Goal: Task Accomplishment & Management: Use online tool/utility

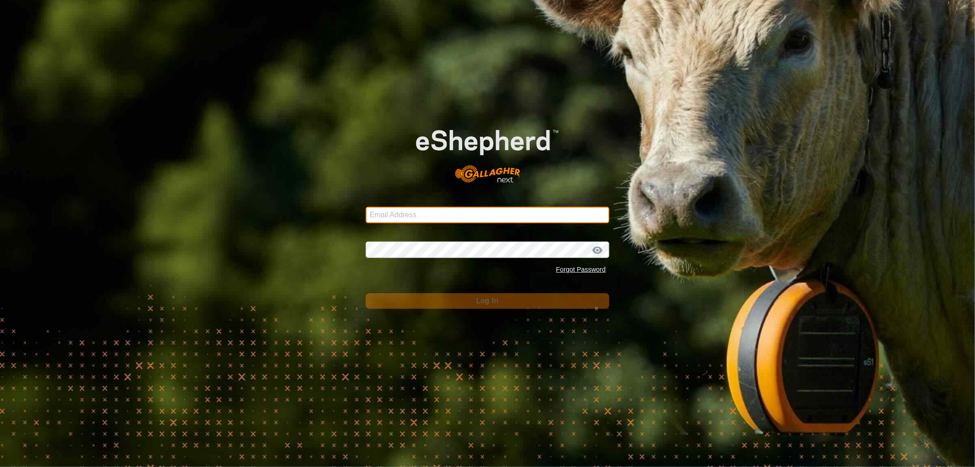
click at [403, 213] on input "Email Address" at bounding box center [488, 215] width 244 height 16
type input "[EMAIL_ADDRESS][DOMAIN_NAME]"
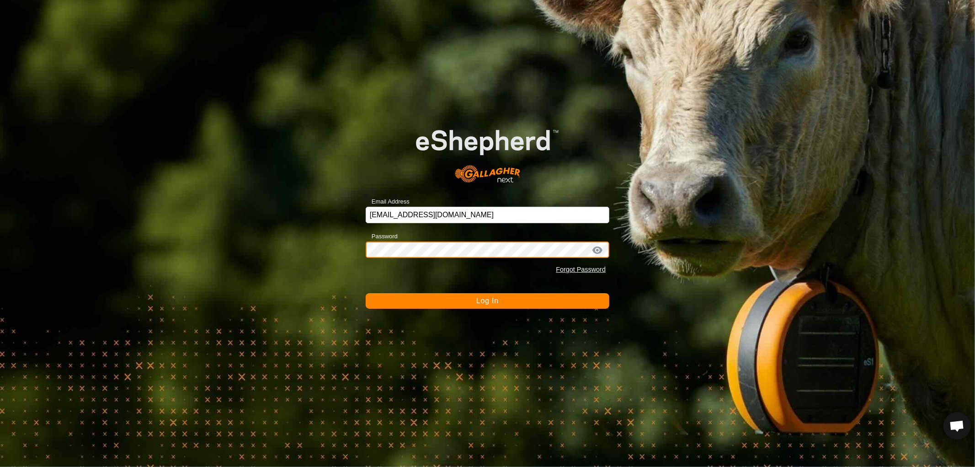
click at [366, 293] on button "Log In" at bounding box center [488, 301] width 244 height 16
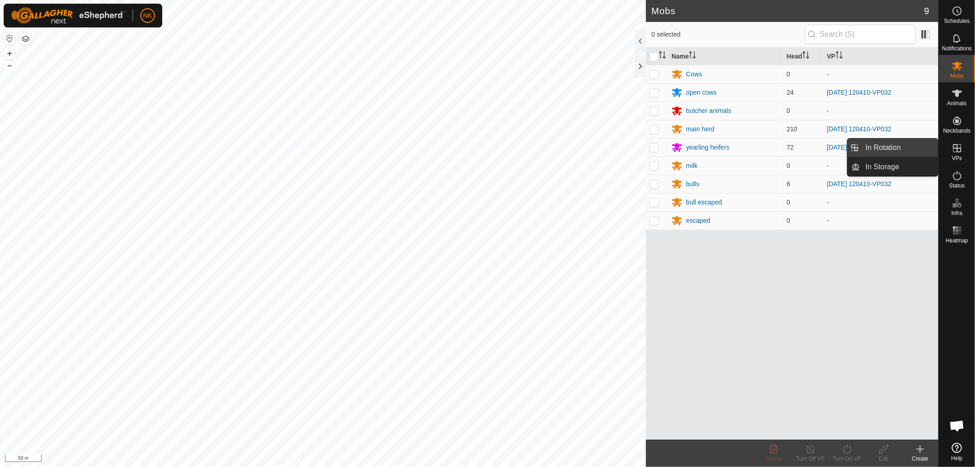
click at [878, 144] on link "In Rotation" at bounding box center [899, 147] width 78 height 18
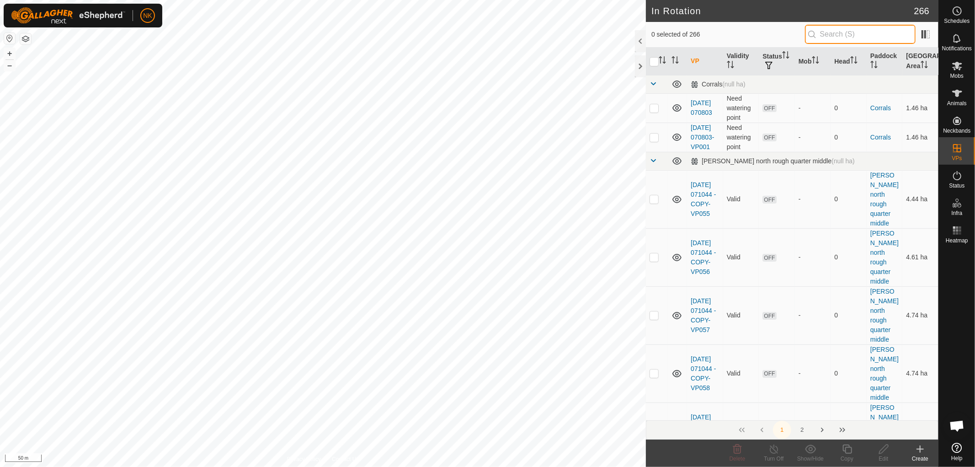
click at [841, 37] on input "text" at bounding box center [860, 34] width 111 height 19
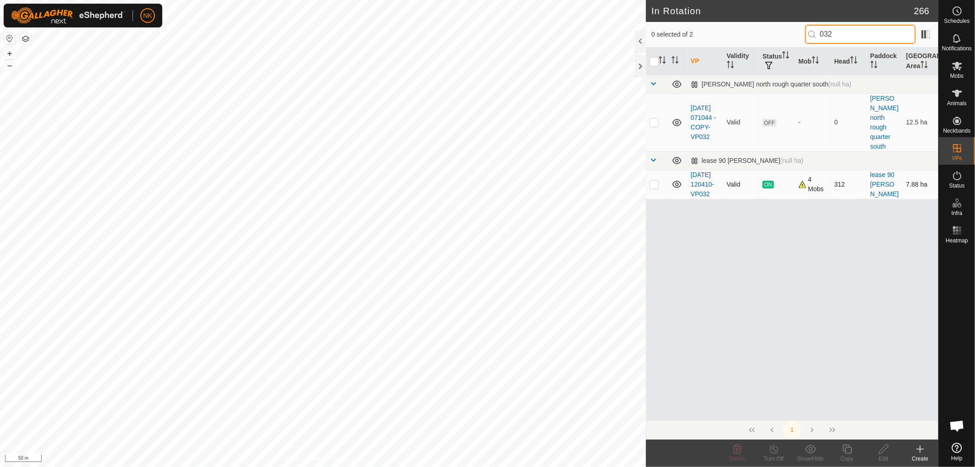
type input "032"
click at [653, 181] on p-checkbox at bounding box center [653, 184] width 9 height 7
checkbox input "true"
click at [846, 450] on icon at bounding box center [846, 448] width 11 height 11
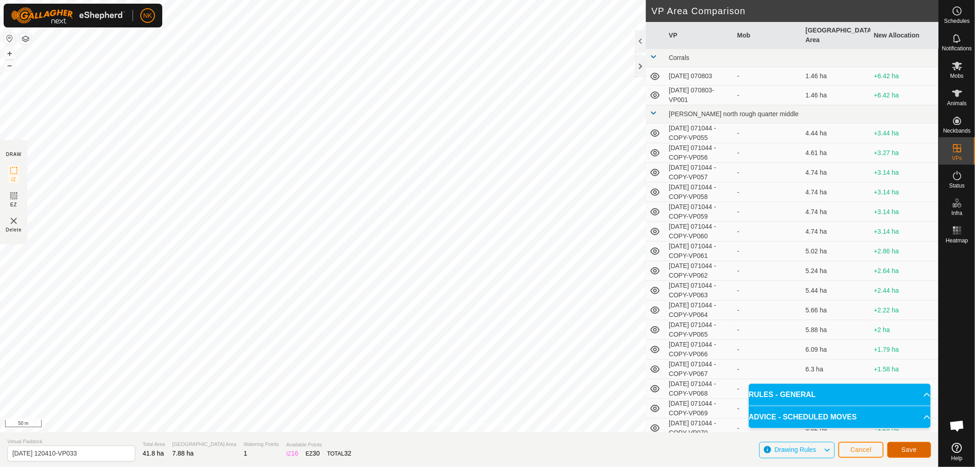
click at [913, 451] on span "Save" at bounding box center [909, 449] width 16 height 7
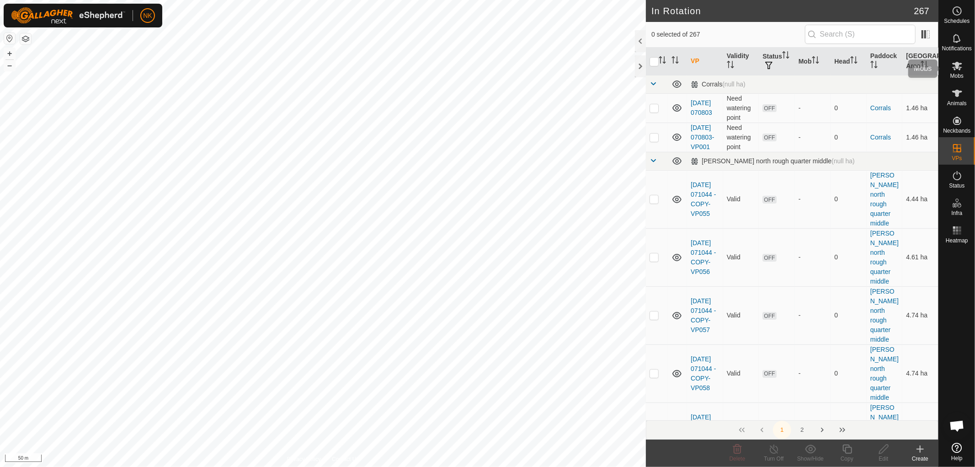
click at [960, 75] on span "Mobs" at bounding box center [956, 75] width 13 height 5
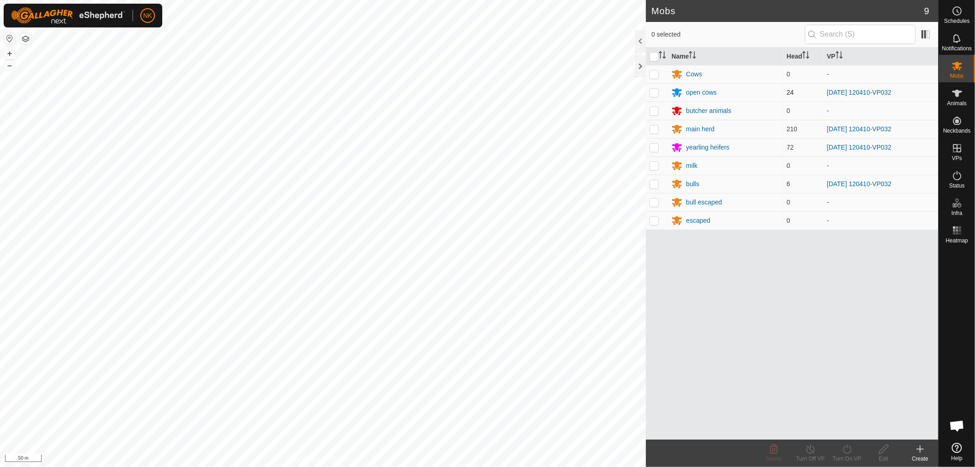
click at [653, 93] on p-checkbox at bounding box center [653, 92] width 9 height 7
checkbox input "true"
click at [647, 129] on td at bounding box center [657, 129] width 22 height 18
checkbox input "true"
click at [654, 148] on p-checkbox at bounding box center [653, 147] width 9 height 7
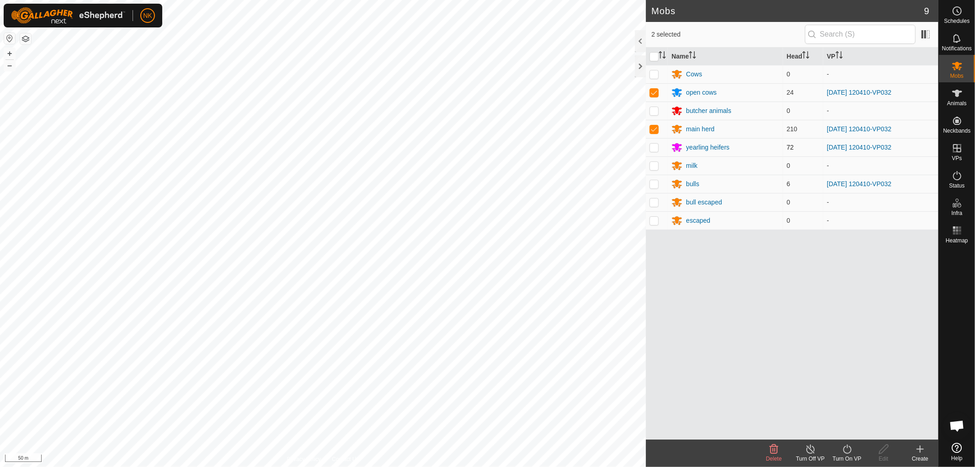
checkbox input "true"
click at [655, 187] on p-tablecheckbox at bounding box center [653, 183] width 9 height 7
checkbox input "true"
click at [851, 452] on icon at bounding box center [846, 448] width 11 height 11
click at [849, 435] on link "Now" at bounding box center [874, 429] width 90 height 18
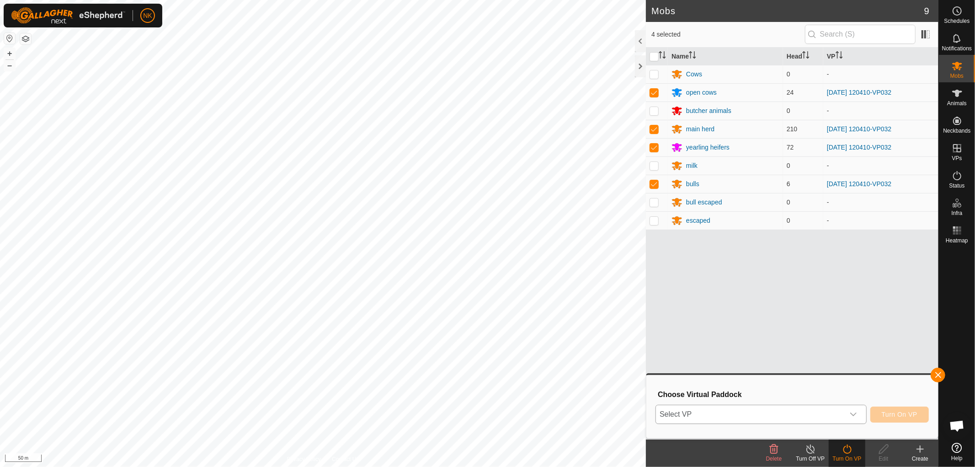
click at [831, 410] on span "Select VP" at bounding box center [750, 414] width 188 height 18
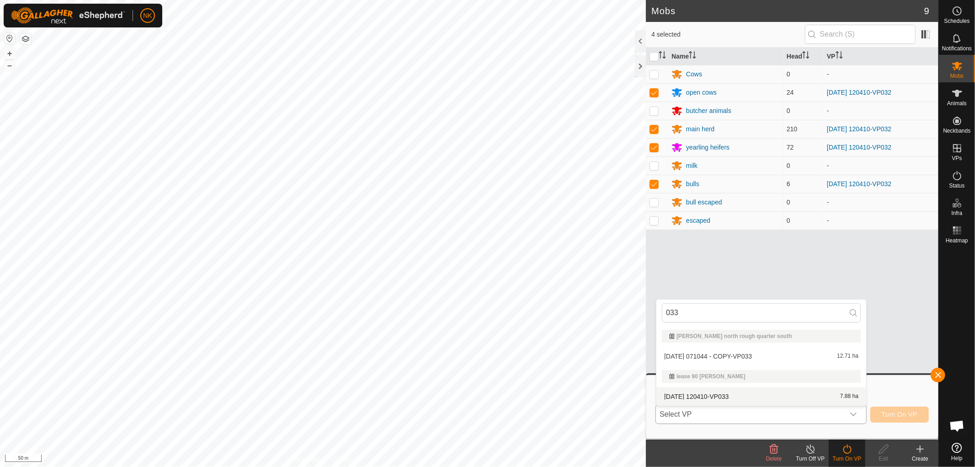
type input "033"
click at [697, 398] on li "[DATE] 120410-VP033 7.88 ha" at bounding box center [761, 396] width 210 height 18
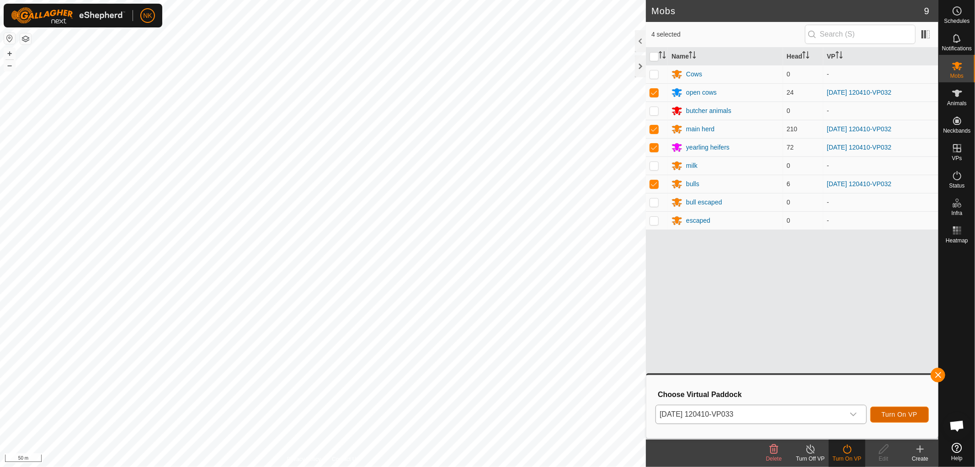
click at [902, 412] on span "Turn On VP" at bounding box center [900, 413] width 36 height 7
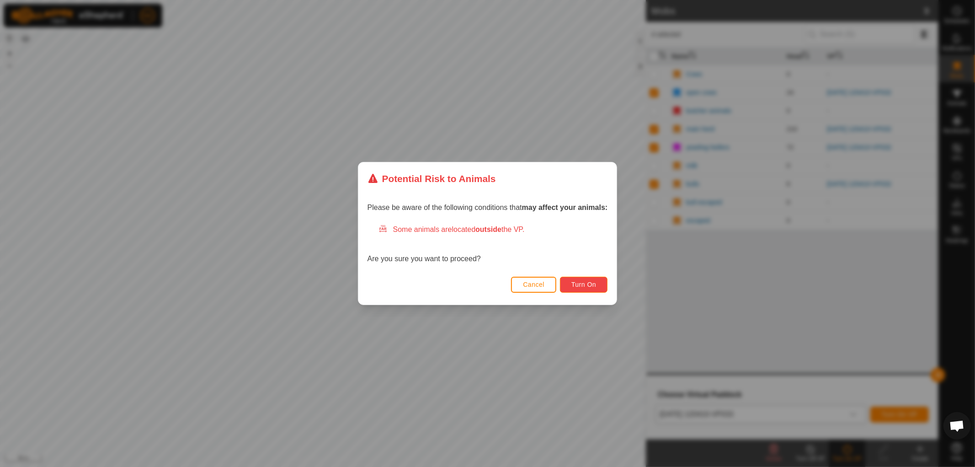
click at [594, 284] on span "Turn On" at bounding box center [583, 284] width 25 height 7
